Goal: Information Seeking & Learning: Check status

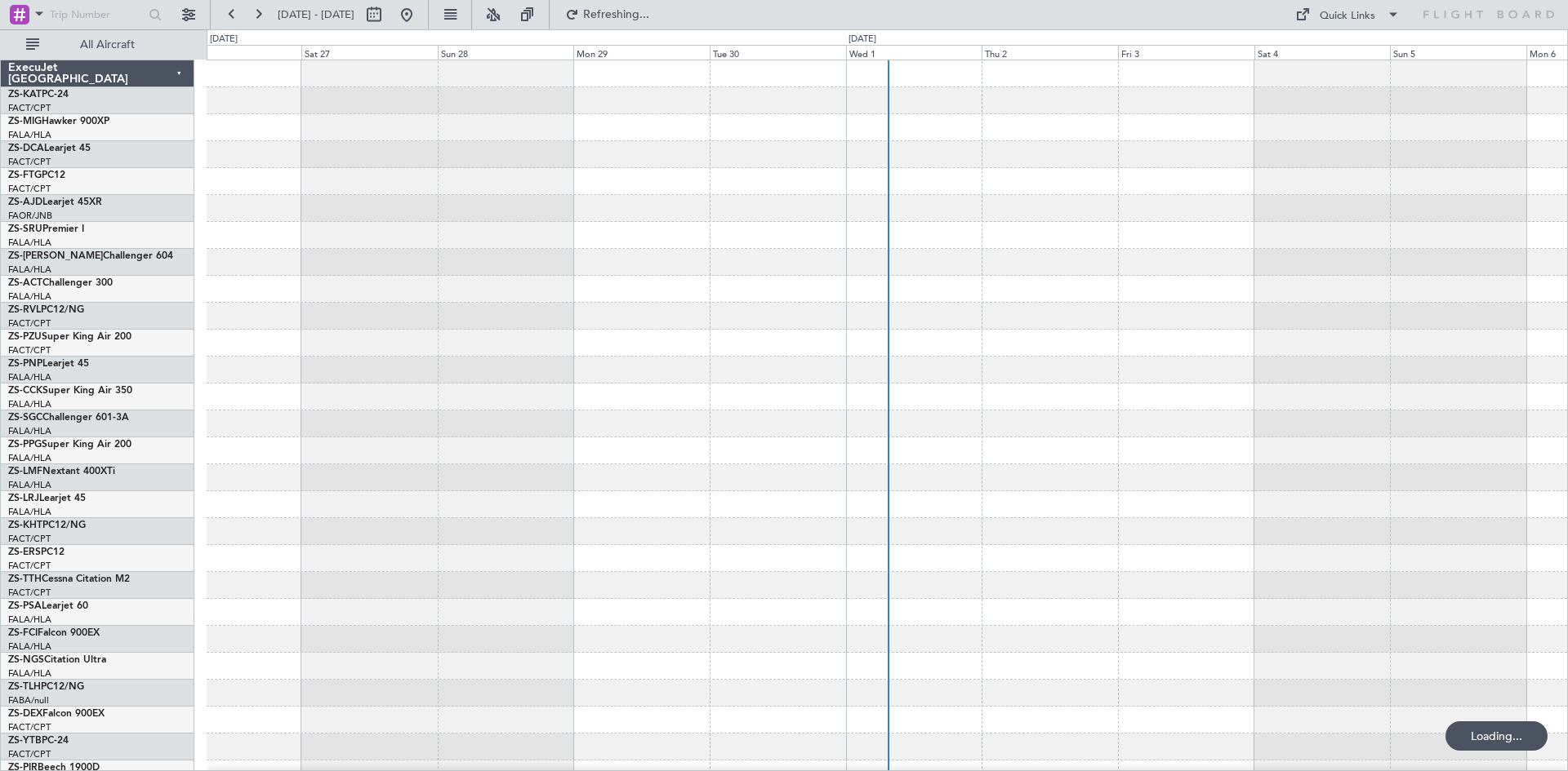
click at [38, 11] on span at bounding box center [39, 14] width 19 height 20
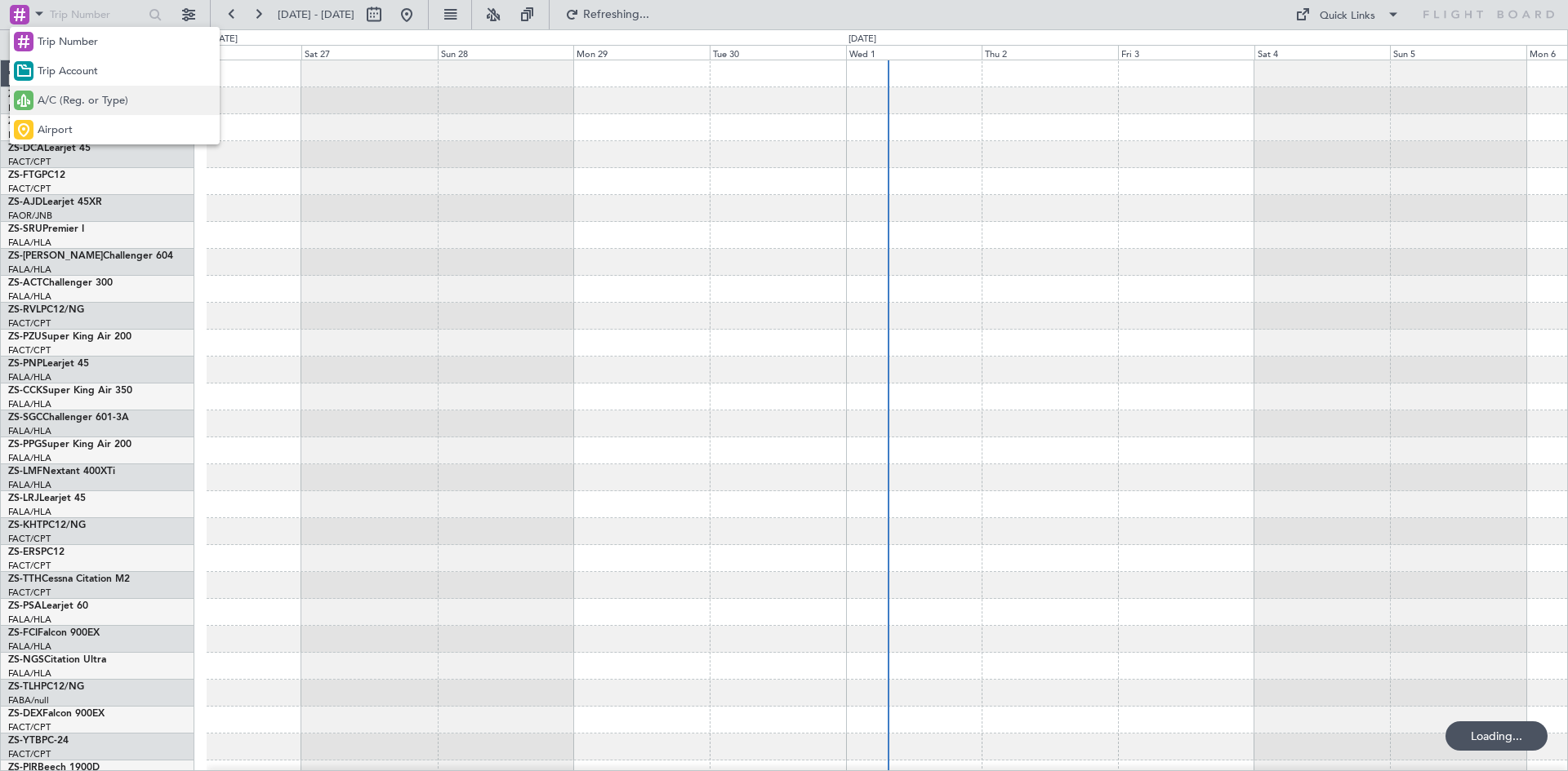
click at [73, 95] on span "A/C (Reg. or Type)" at bounding box center [83, 101] width 91 height 17
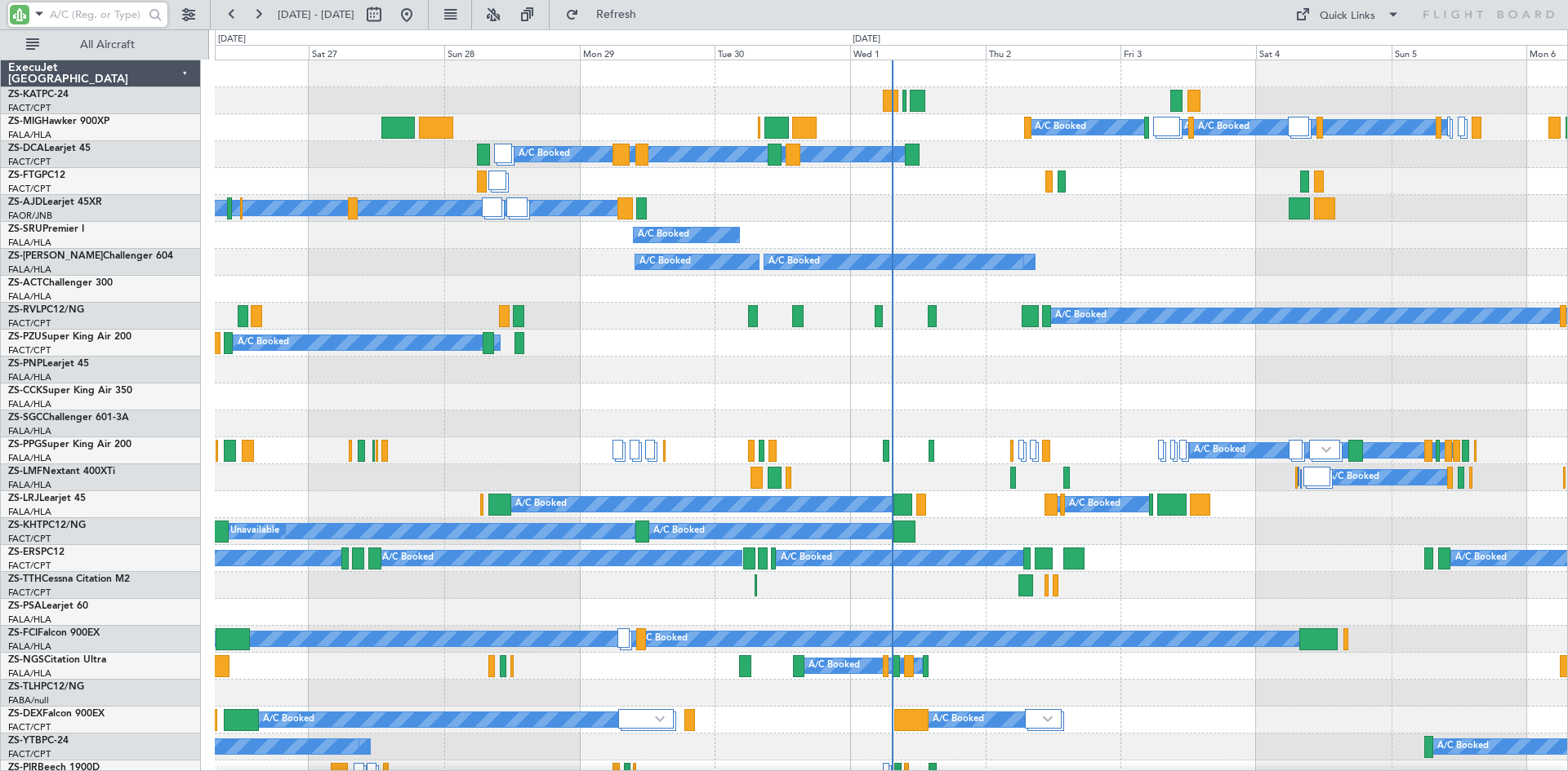
click at [81, 13] on input "text" at bounding box center [96, 15] width 94 height 24
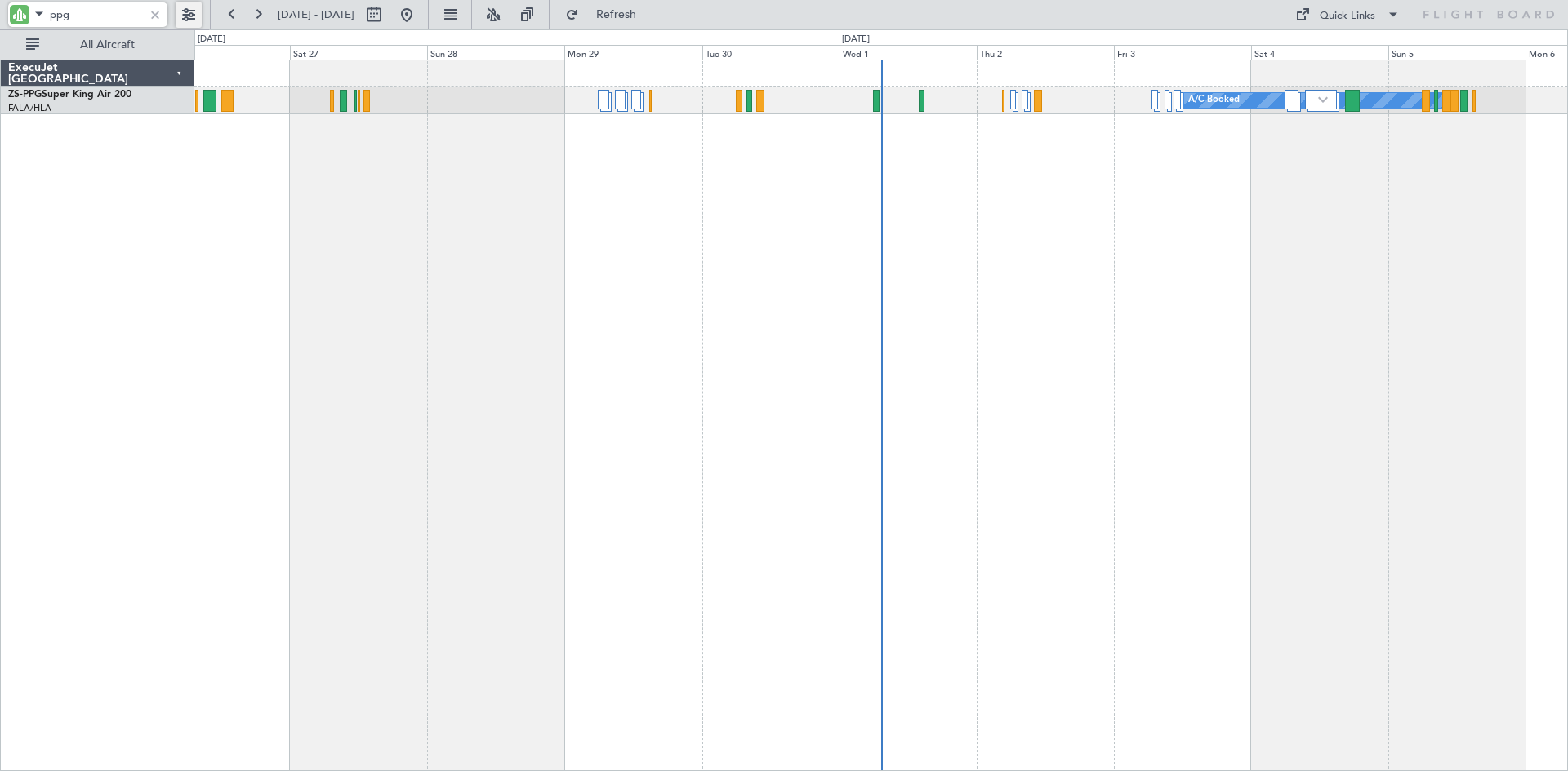
click at [182, 12] on button at bounding box center [188, 15] width 26 height 26
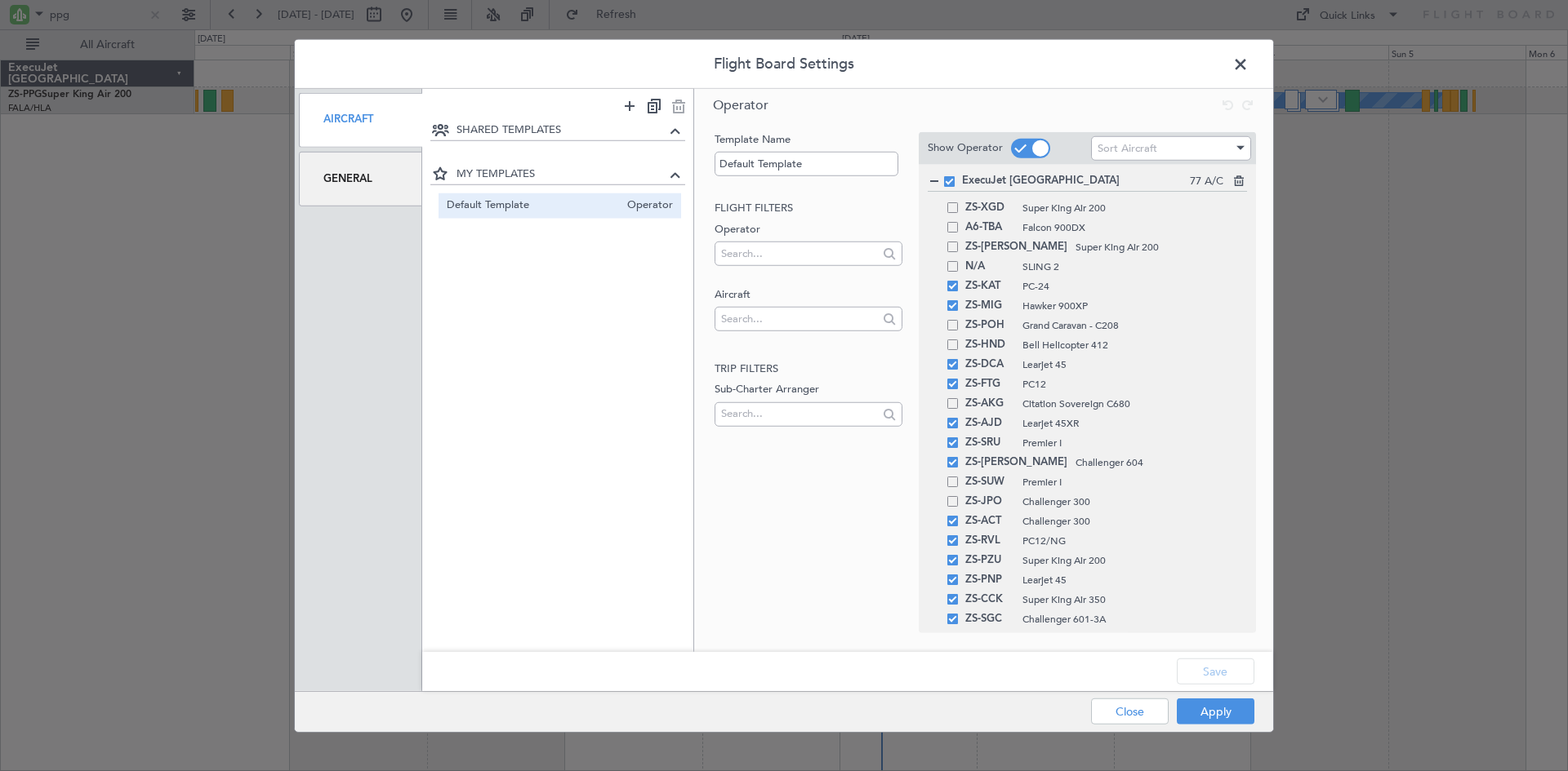
click at [332, 177] on div "General" at bounding box center [360, 179] width 123 height 55
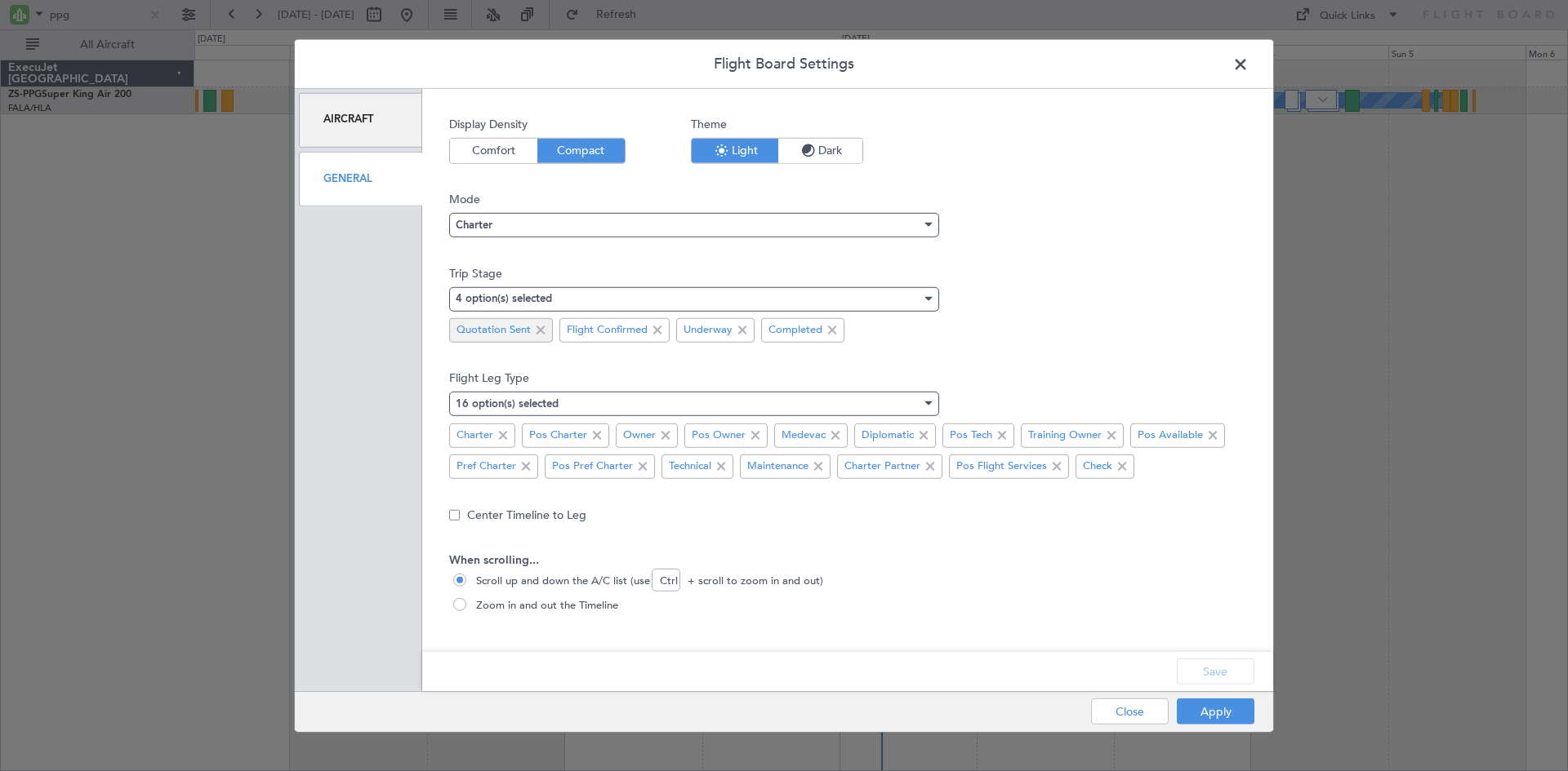
click at [537, 330] on span at bounding box center [541, 330] width 19 height 19
click at [1241, 670] on button "Save" at bounding box center [1216, 672] width 78 height 26
click at [1217, 714] on button "Apply" at bounding box center [1216, 712] width 78 height 26
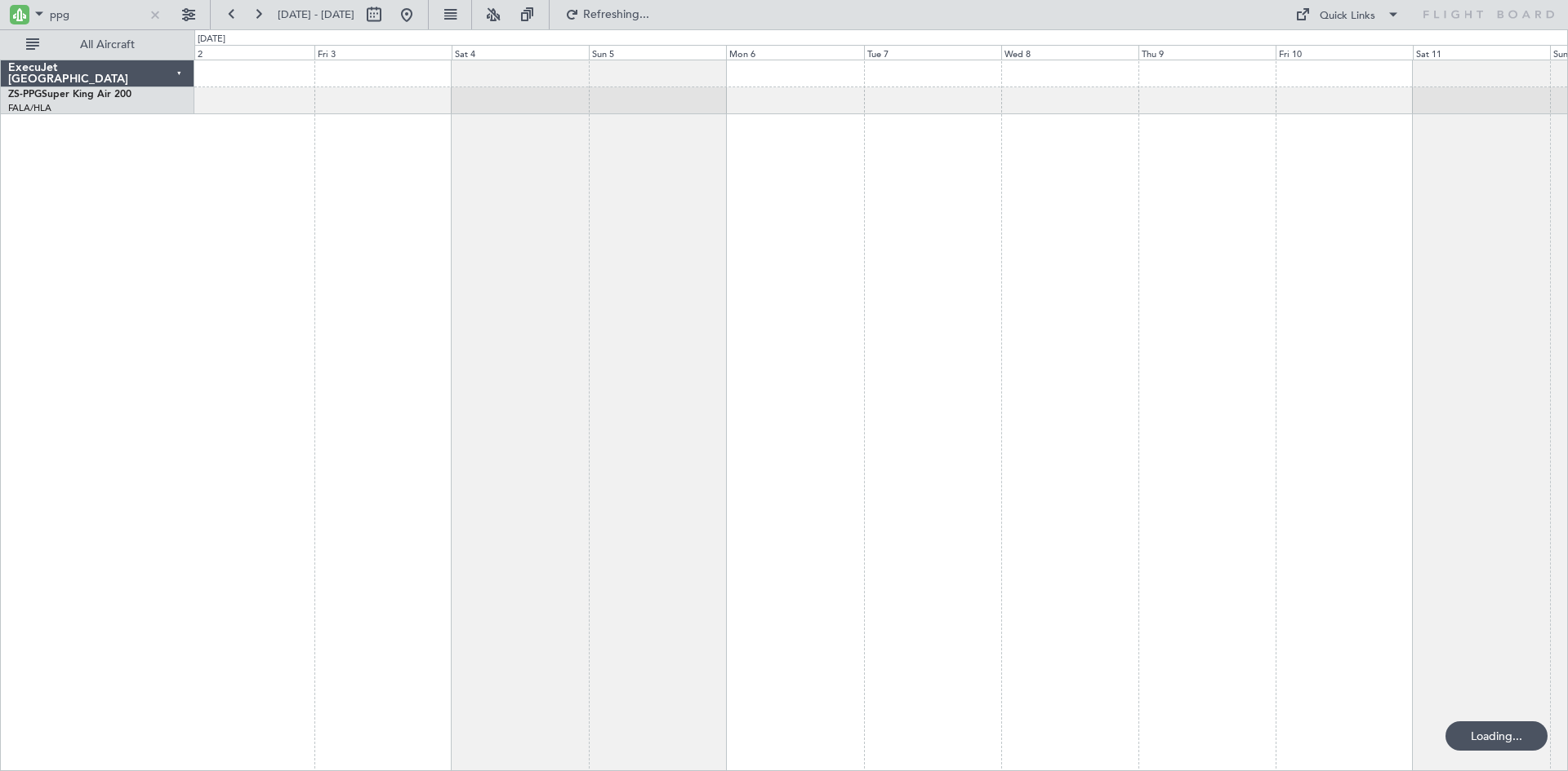
click at [389, 263] on div at bounding box center [882, 415] width 1374 height 712
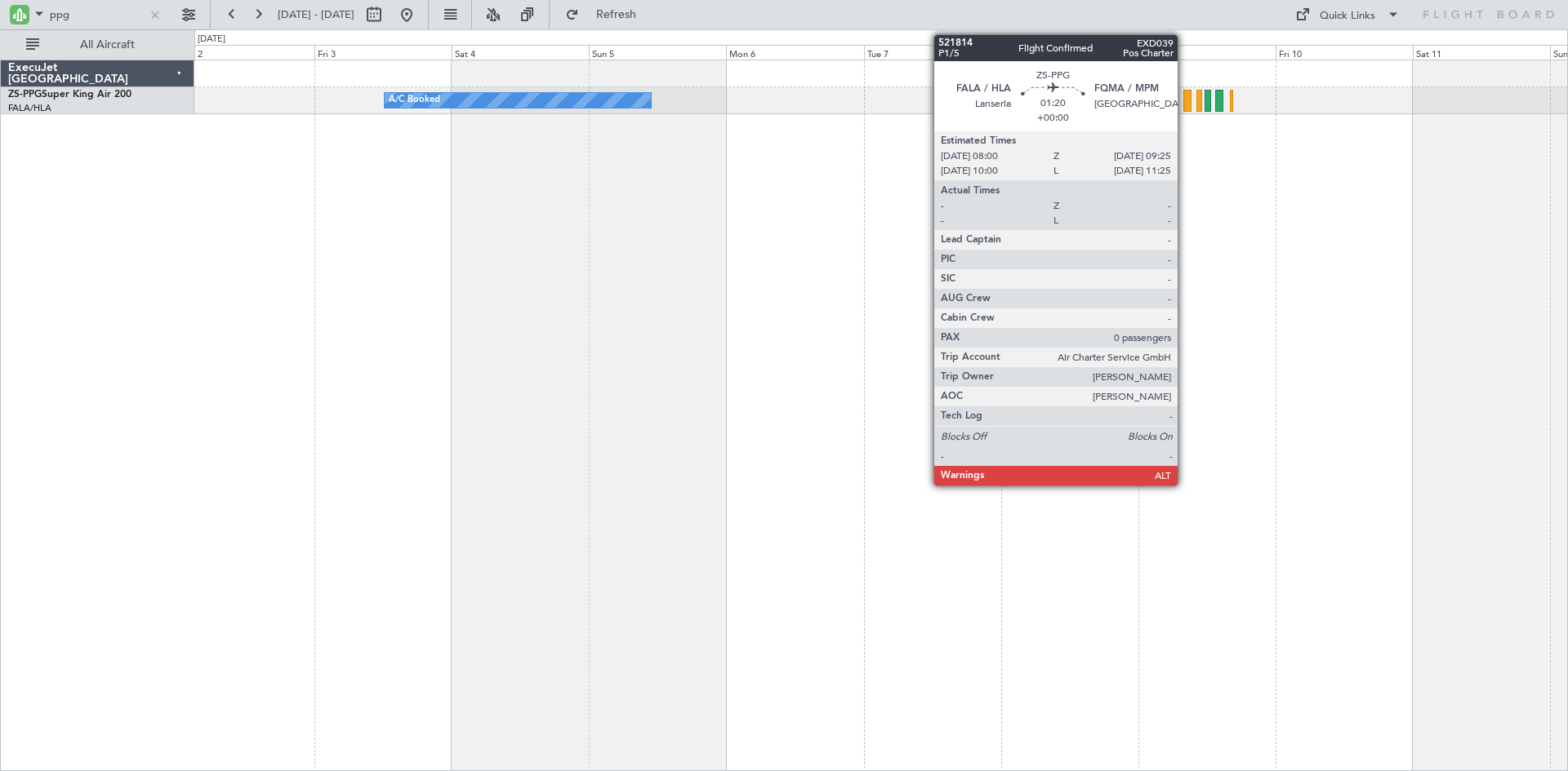
click at [1185, 104] on div at bounding box center [1187, 101] width 8 height 22
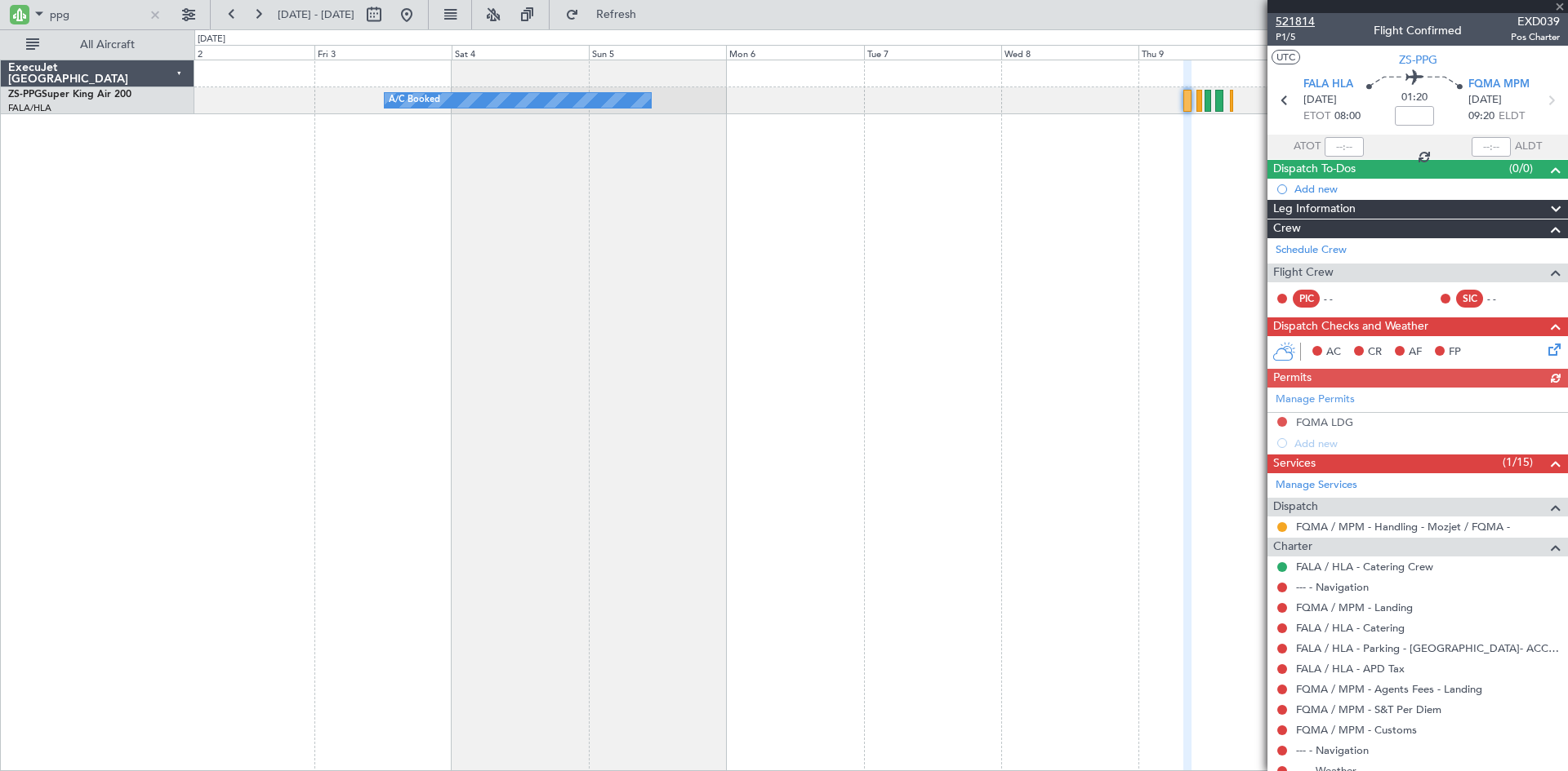
click at [1294, 21] on span "521814" at bounding box center [1295, 21] width 39 height 17
click at [91, 12] on input "ppg" at bounding box center [96, 15] width 94 height 24
type input "p"
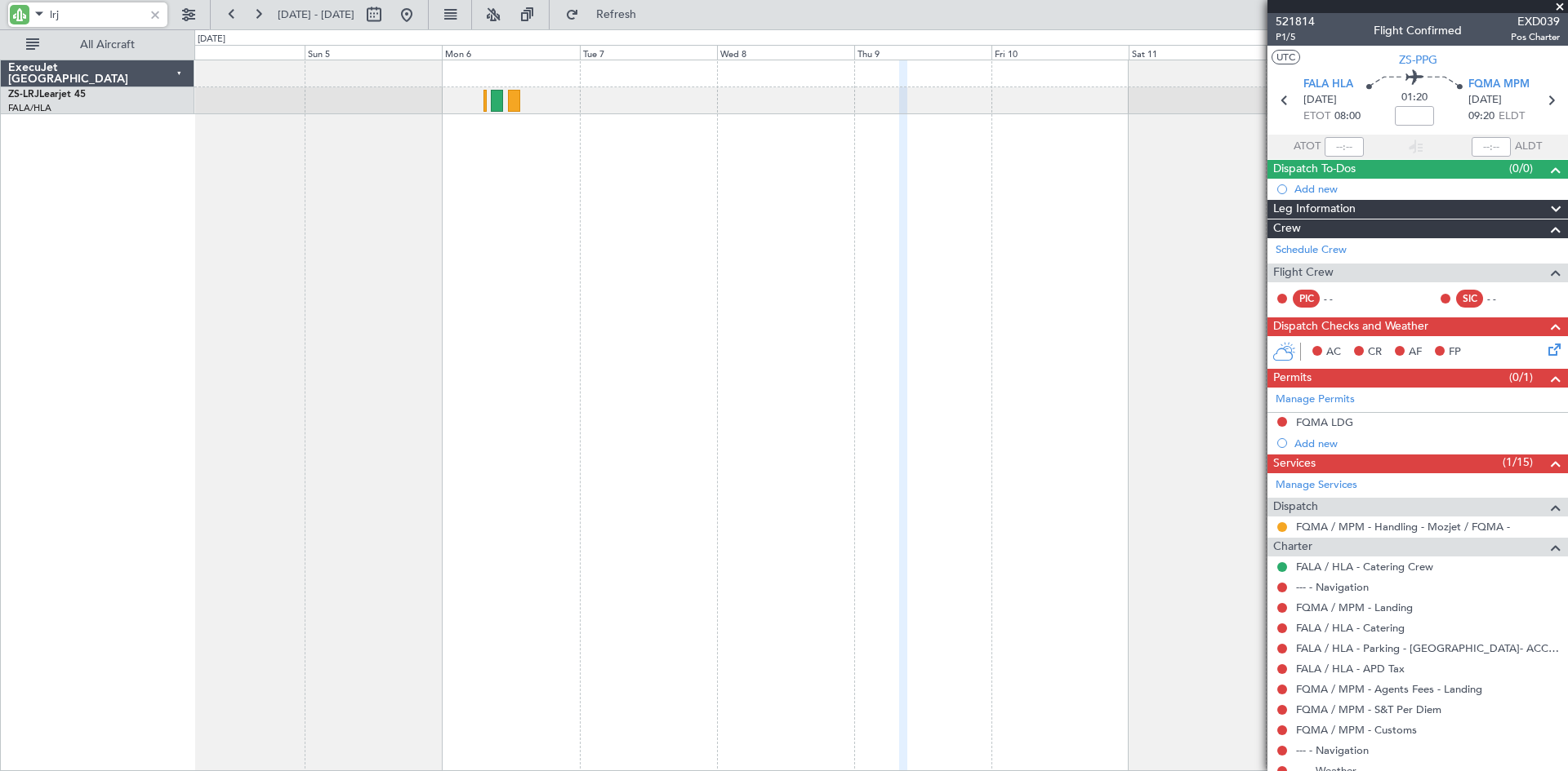
click at [638, 257] on div "A/C Booked A/C Booked A/C Booked" at bounding box center [882, 415] width 1374 height 712
drag, startPoint x: 77, startPoint y: 3, endPoint x: 18, endPoint y: 10, distance: 59.4
click at [18, 10] on div "lrj" at bounding box center [88, 15] width 159 height 24
drag, startPoint x: 84, startPoint y: 6, endPoint x: 22, endPoint y: 11, distance: 62.2
click at [22, 11] on div "ajd" at bounding box center [88, 15] width 159 height 24
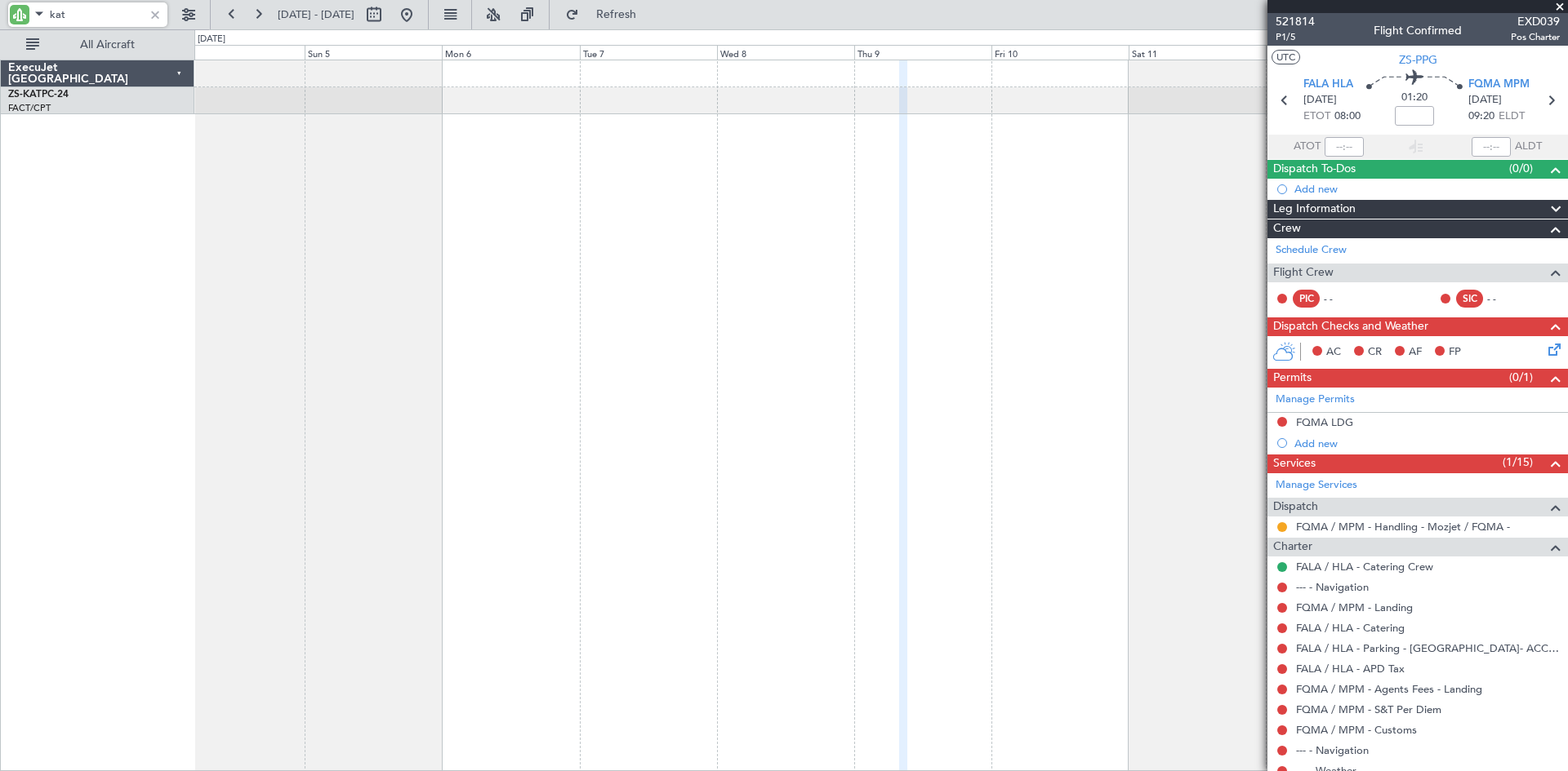
drag, startPoint x: 95, startPoint y: 16, endPoint x: 38, endPoint y: 16, distance: 57.0
click at [38, 16] on div "kat" at bounding box center [88, 15] width 159 height 24
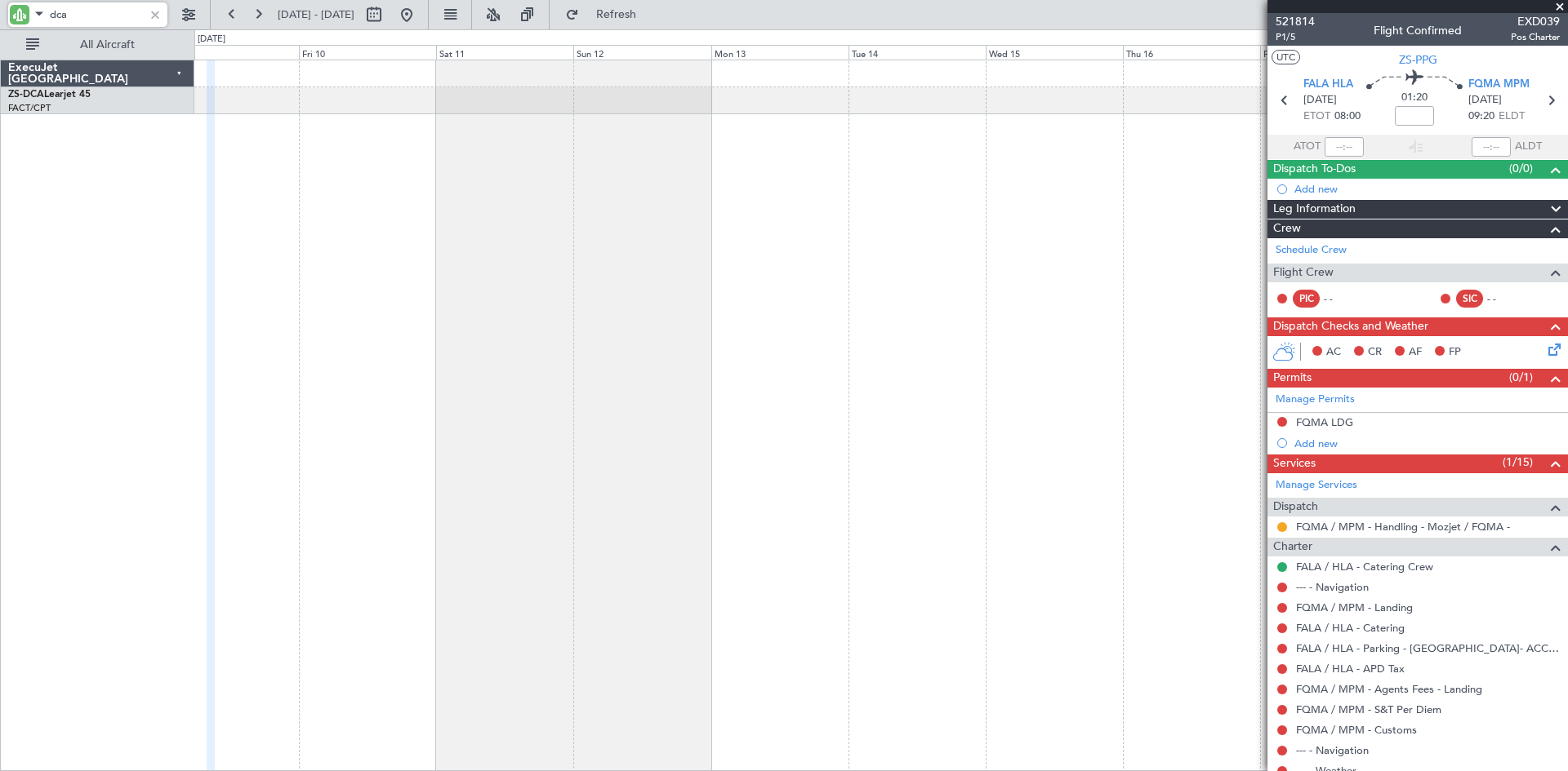
click at [470, 303] on div at bounding box center [882, 415] width 1374 height 712
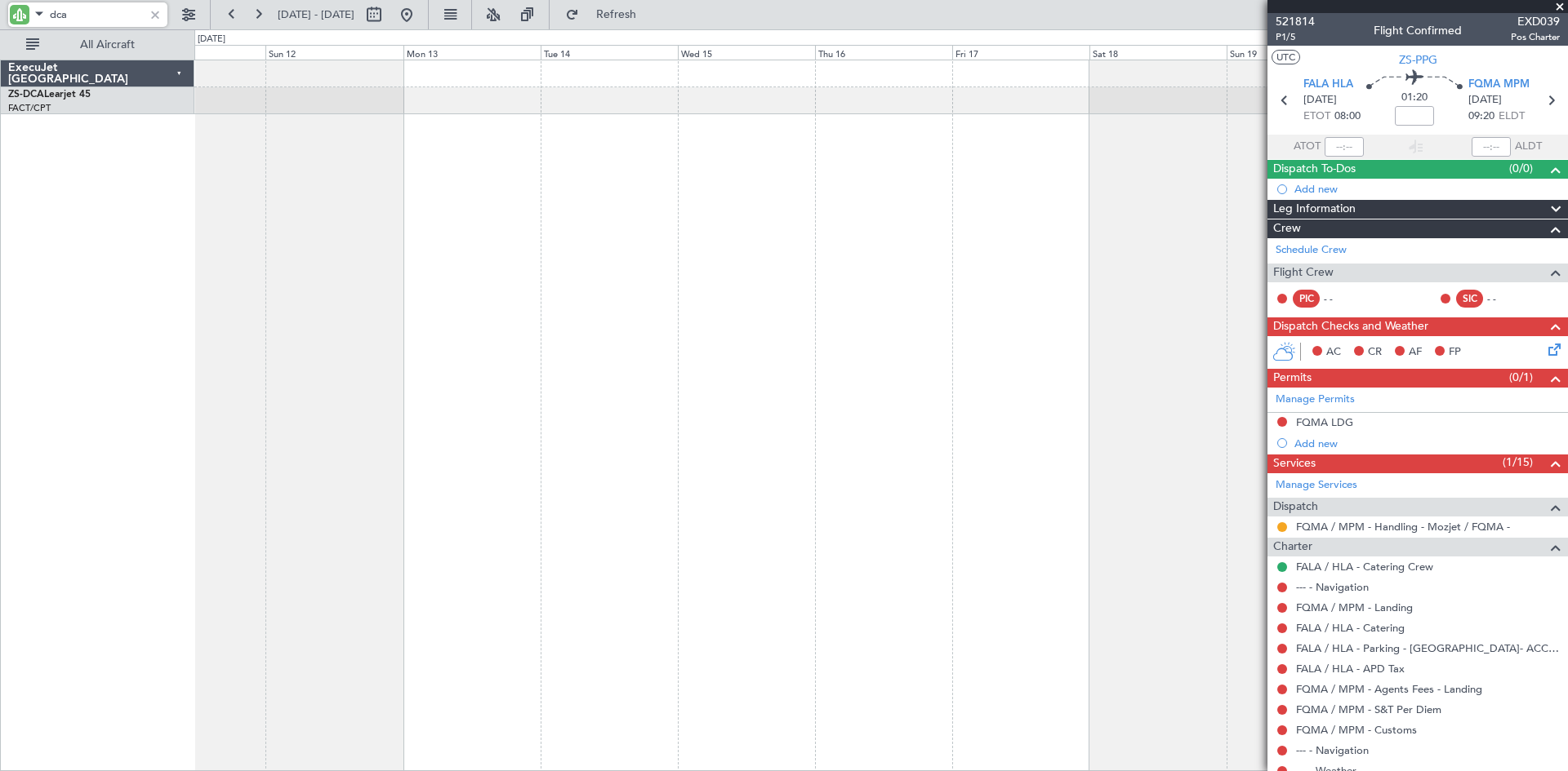
click at [695, 236] on div at bounding box center [882, 415] width 1374 height 712
type input "d"
drag, startPoint x: 99, startPoint y: 19, endPoint x: 0, endPoint y: 5, distance: 100.0
click at [0, 5] on div "kat" at bounding box center [105, 15] width 210 height 30
type input "r"
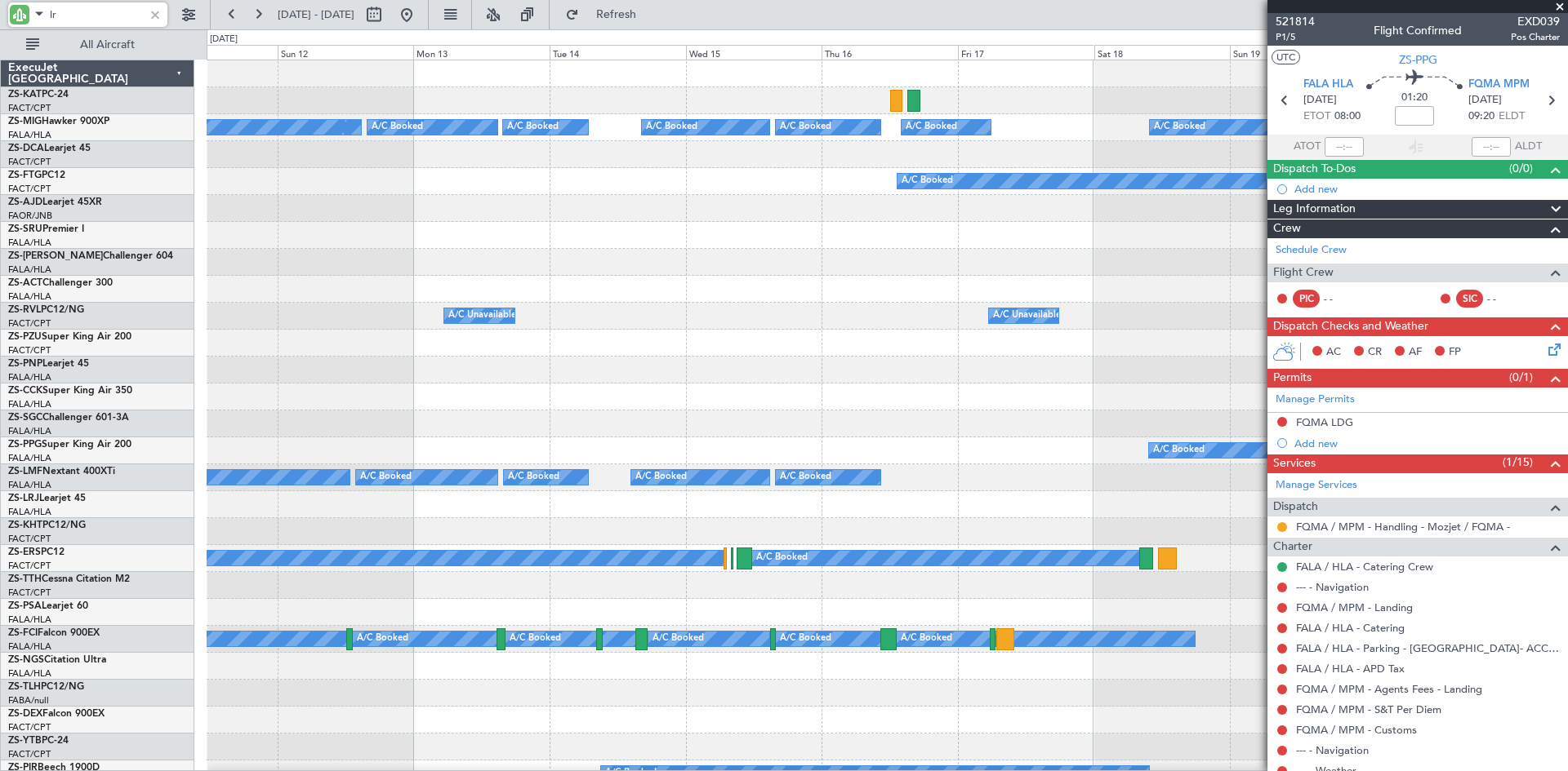
type input "lrj"
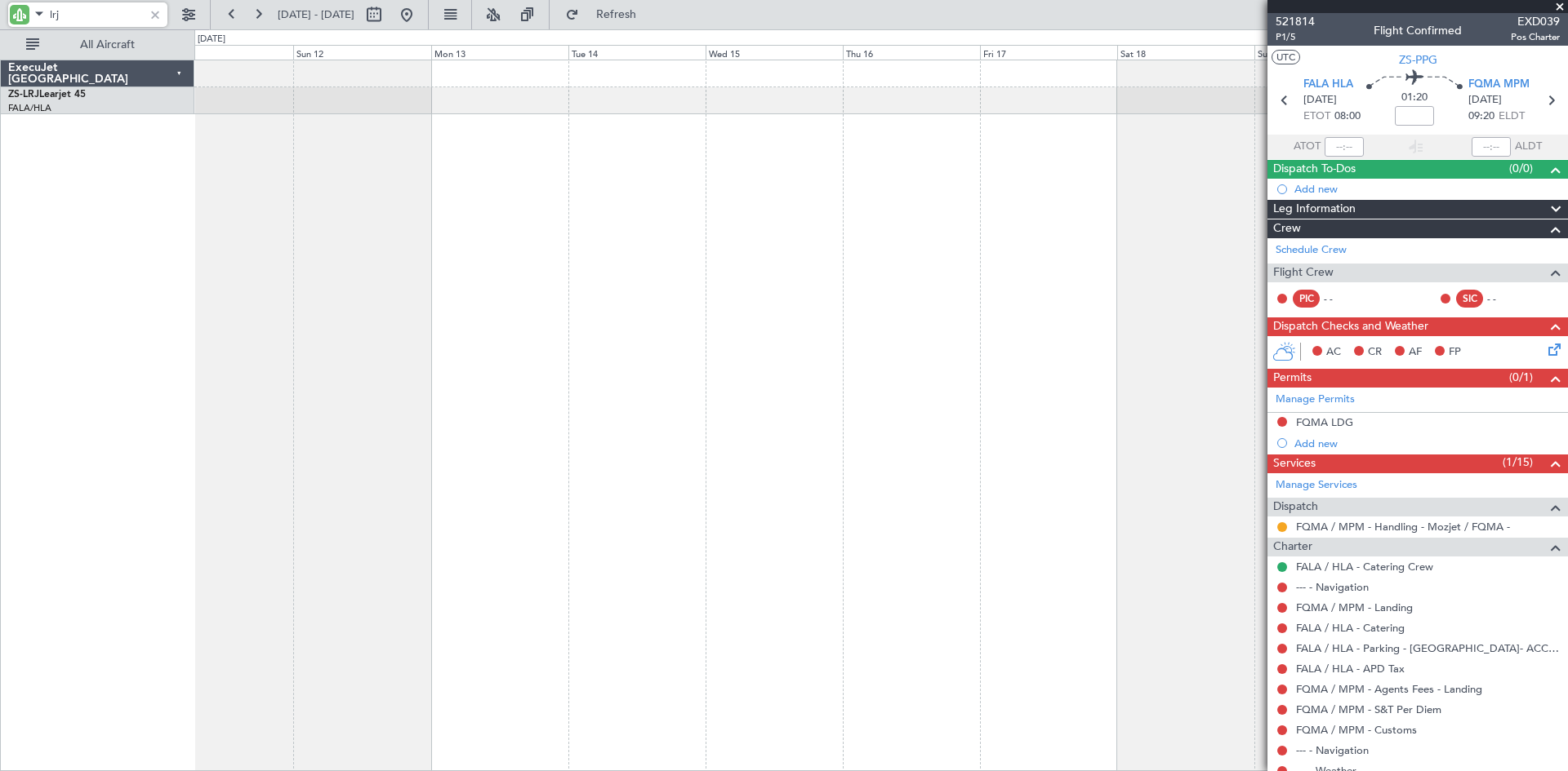
click at [942, 231] on div "A/C Booked" at bounding box center [882, 415] width 1374 height 712
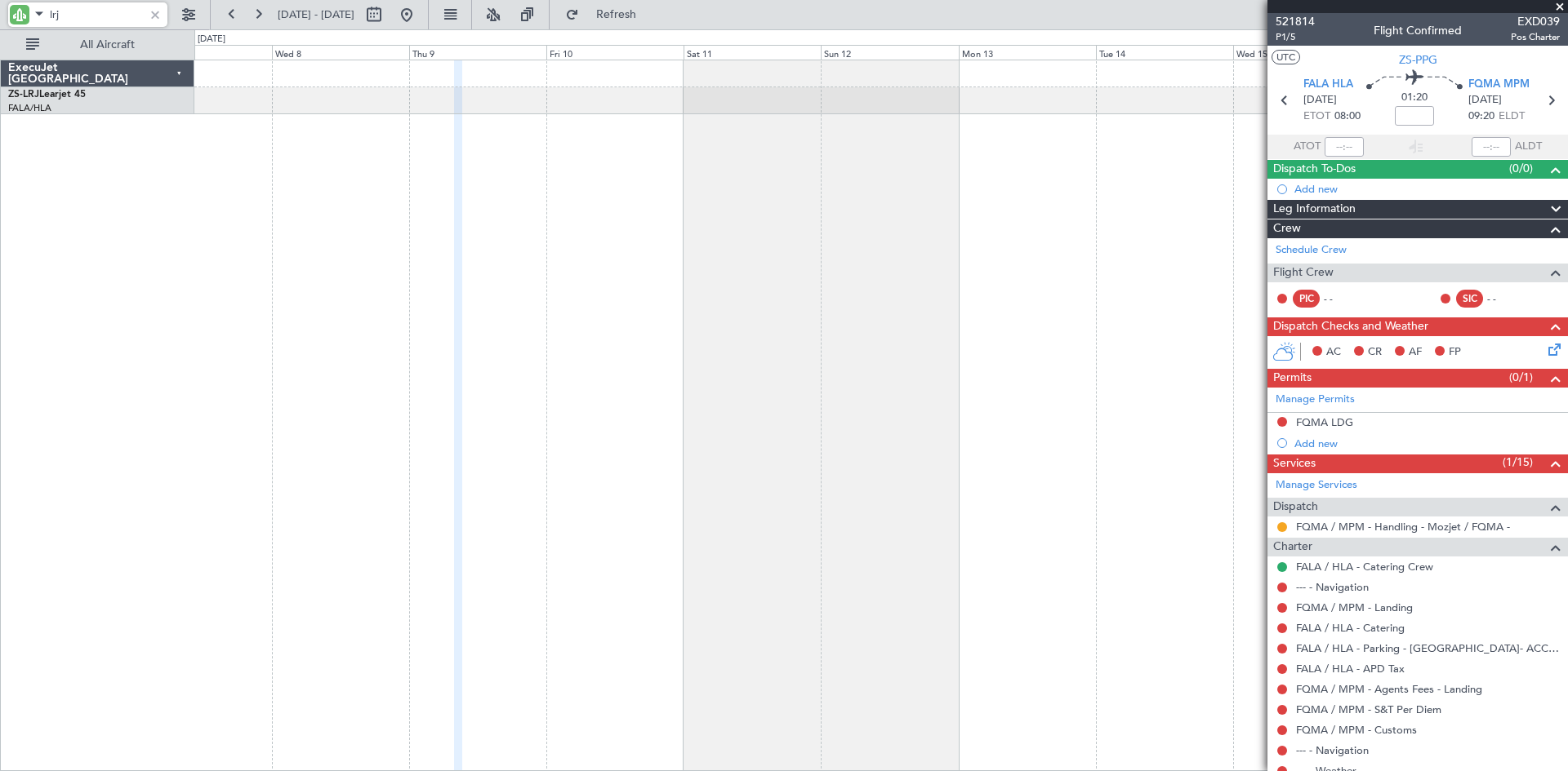
click at [752, 243] on div at bounding box center [882, 415] width 1374 height 712
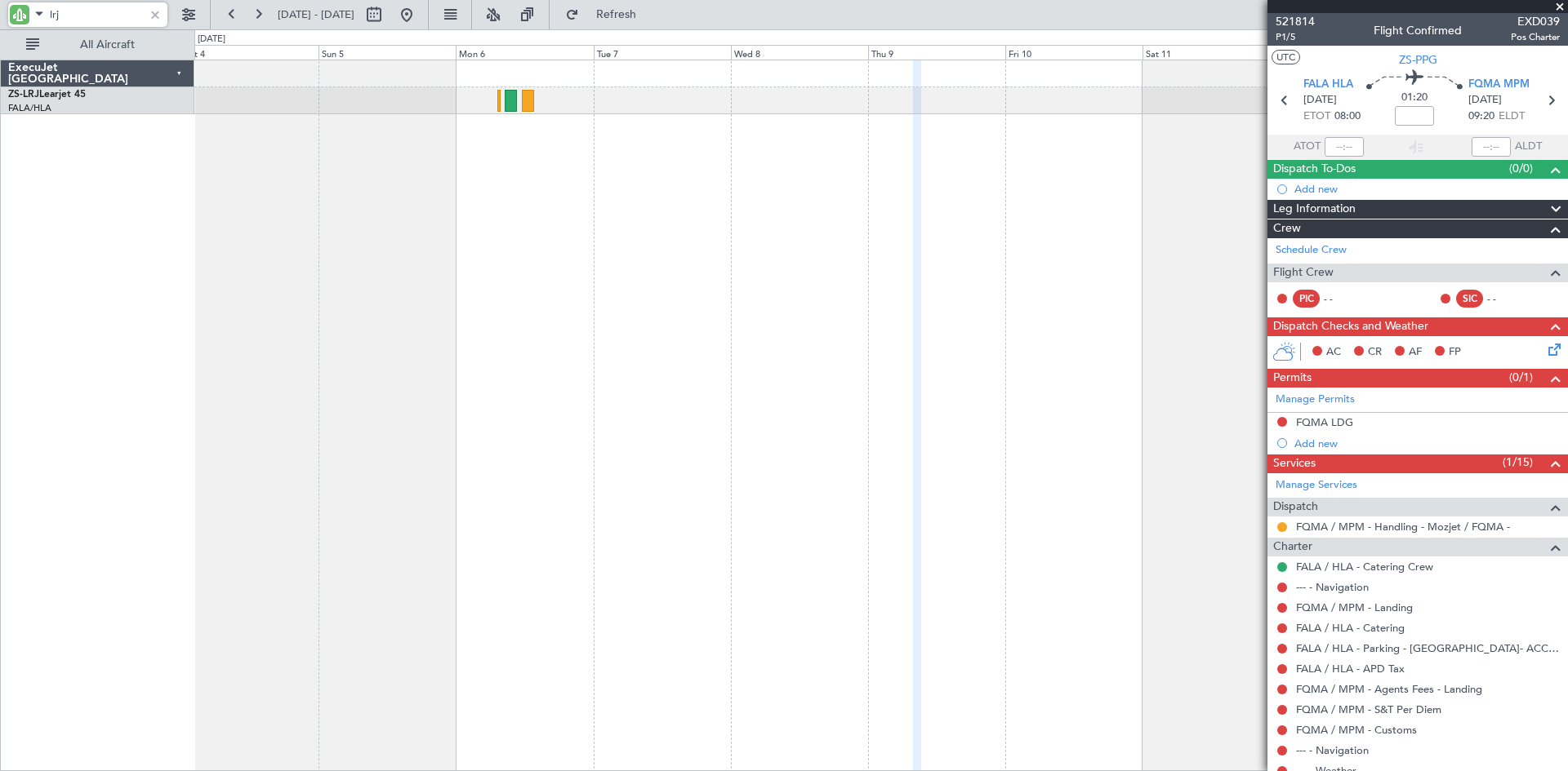
click at [610, 173] on div "A/C Booked A/C Booked A/C Booked" at bounding box center [882, 415] width 1374 height 712
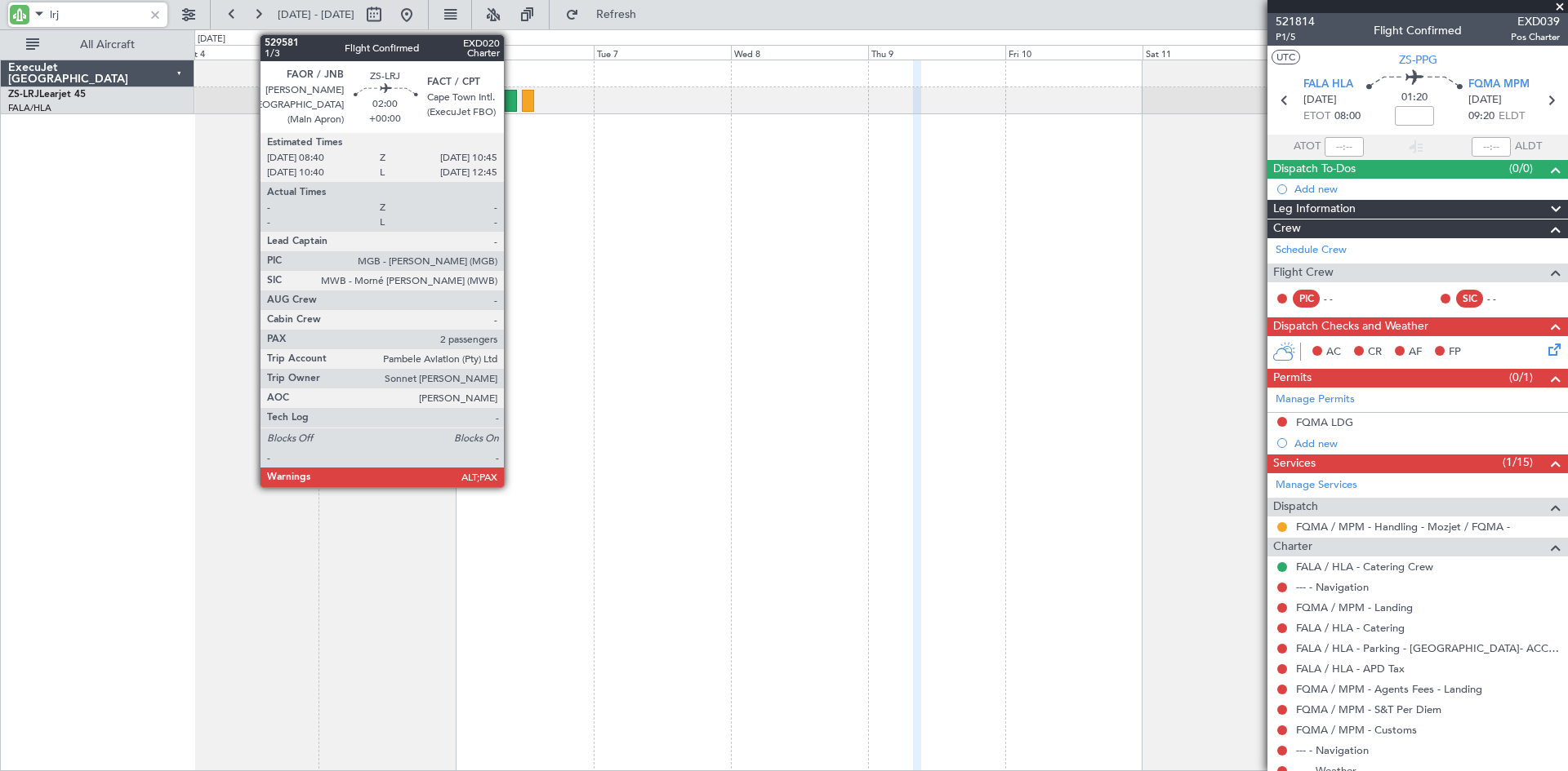
click at [511, 99] on div at bounding box center [510, 101] width 12 height 22
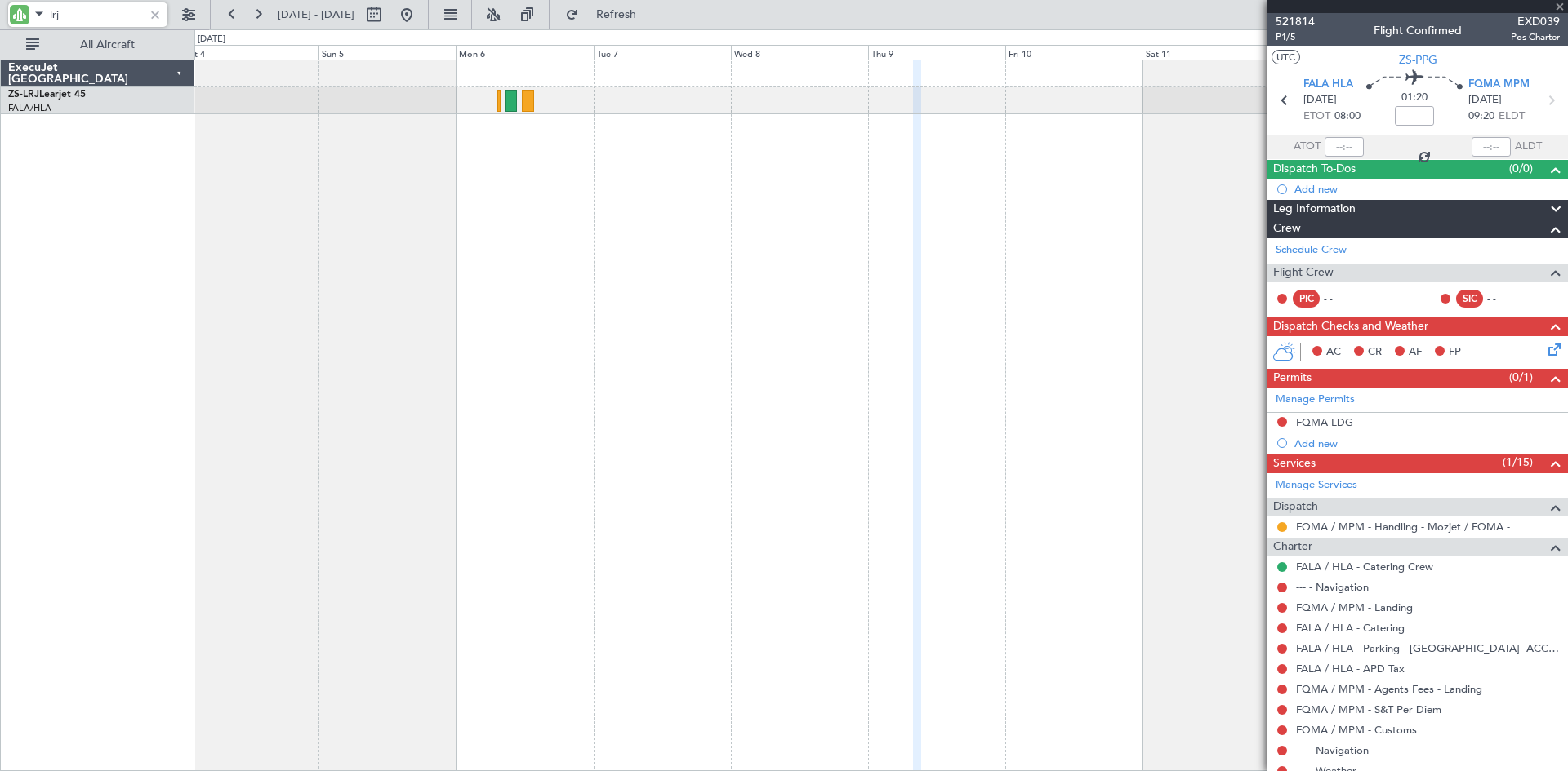
type input "8"
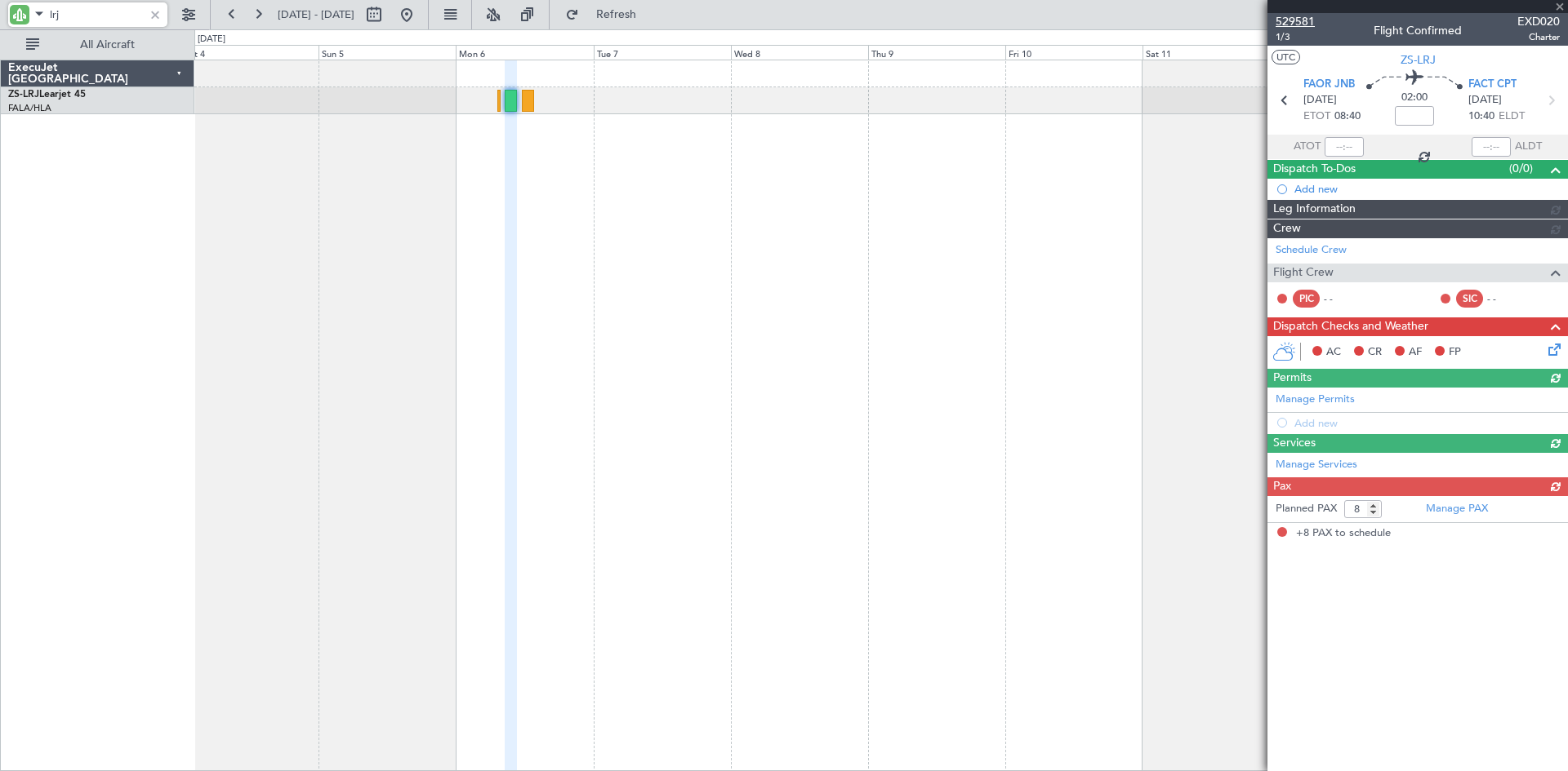
type input "lrj"
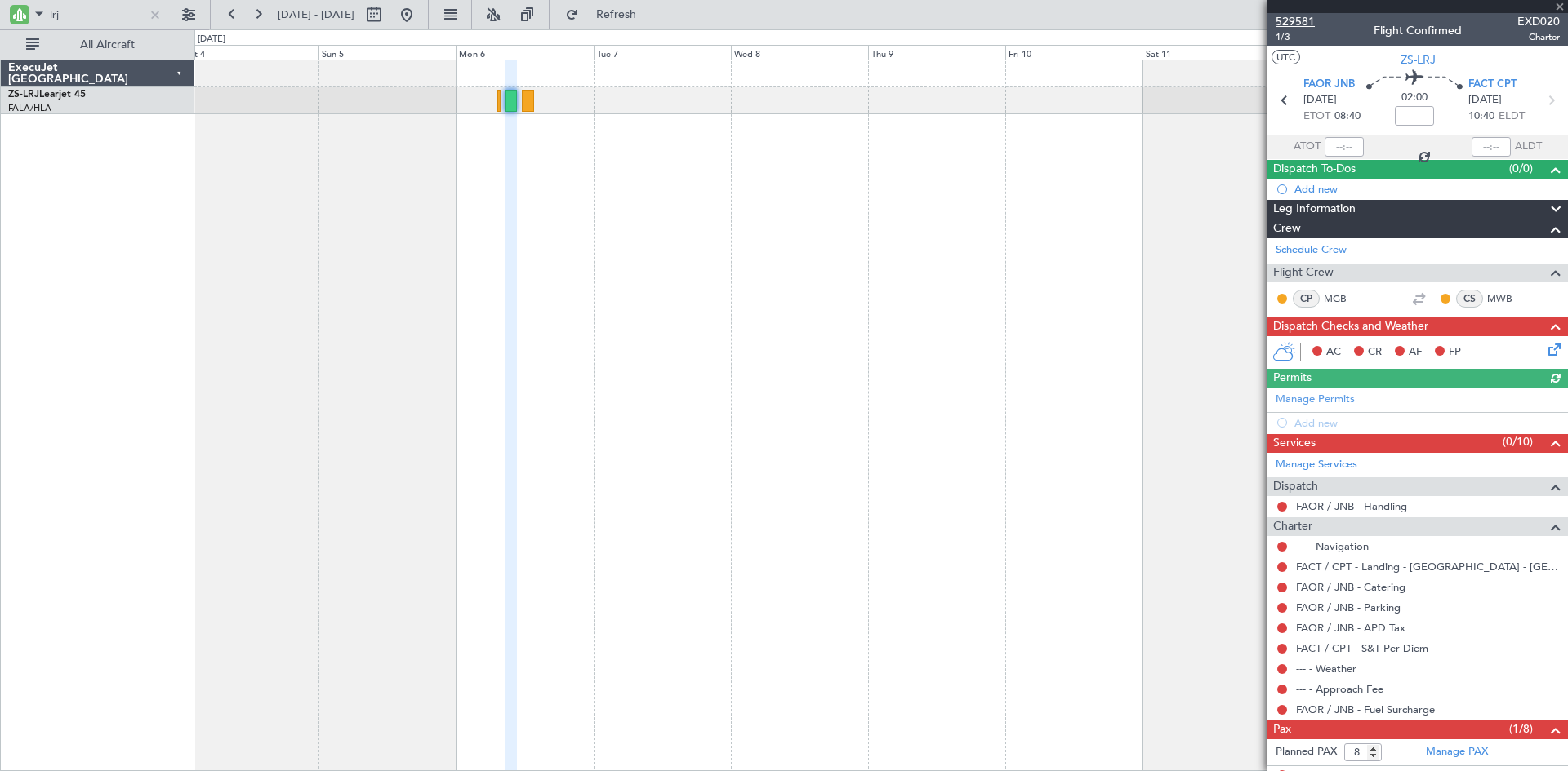
click at [1304, 21] on span "529581" at bounding box center [1295, 21] width 39 height 17
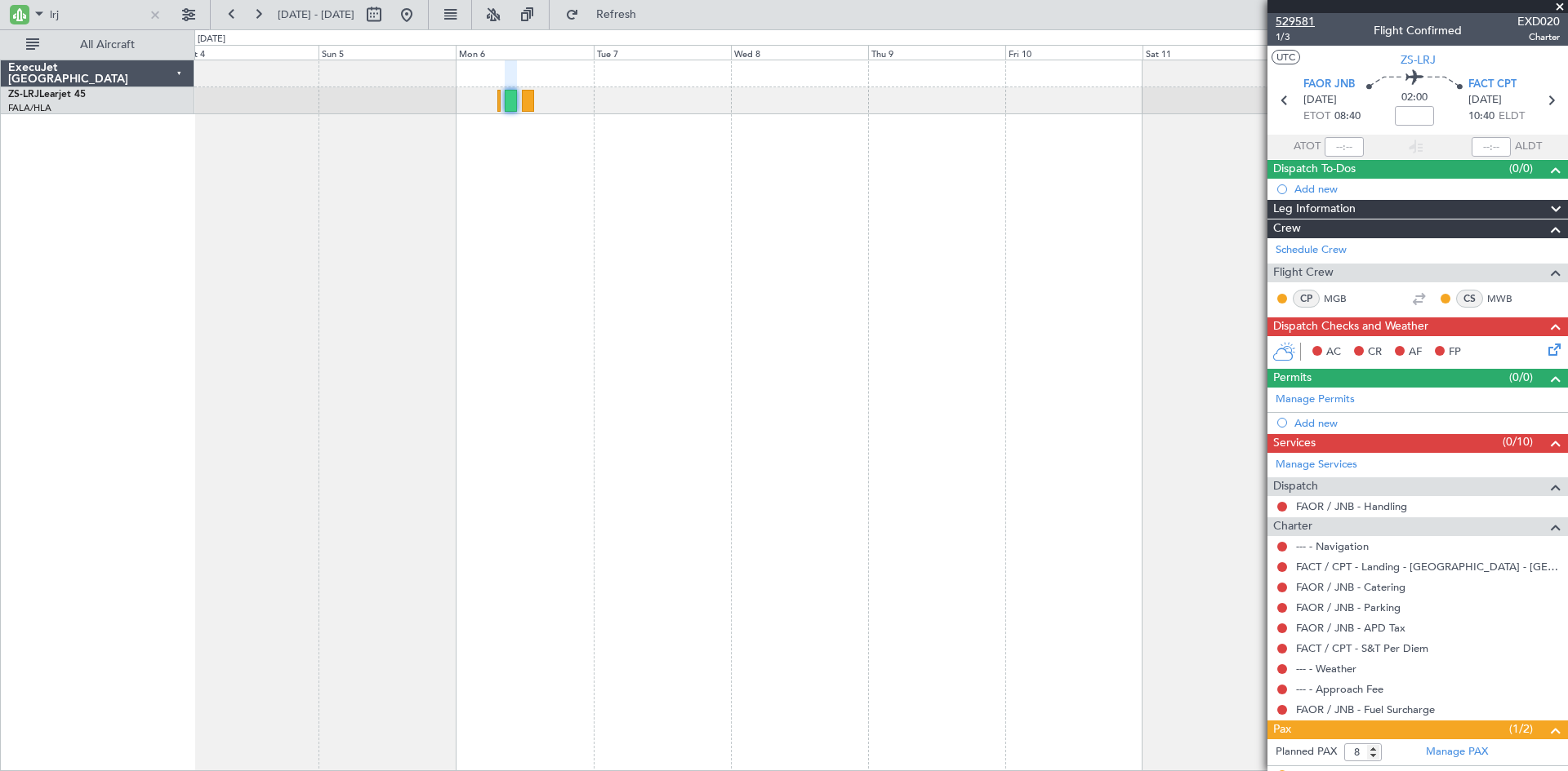
type input "2"
